Goal: Task Accomplishment & Management: Complete application form

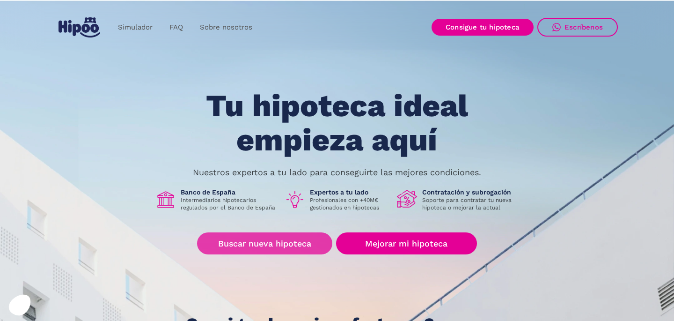
click at [294, 242] on link "Buscar nueva hipoteca" at bounding box center [264, 243] width 135 height 22
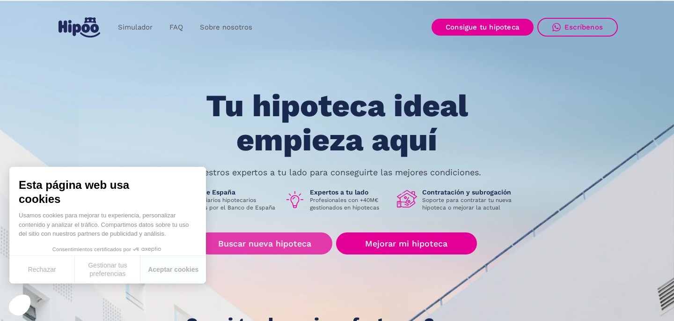
click at [292, 243] on link "Buscar nueva hipoteca" at bounding box center [264, 243] width 135 height 22
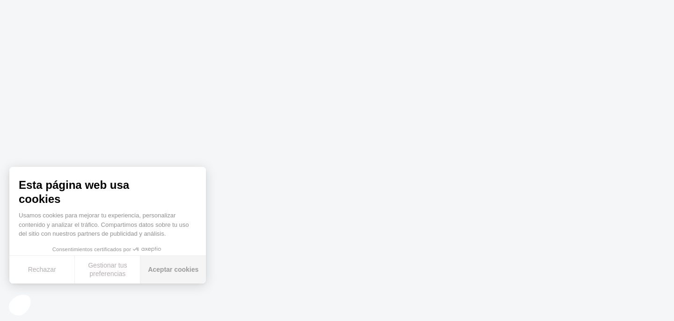
click at [168, 272] on button "Aceptar cookies" at bounding box center [173, 270] width 66 height 28
